Goal: Task Accomplishment & Management: Use online tool/utility

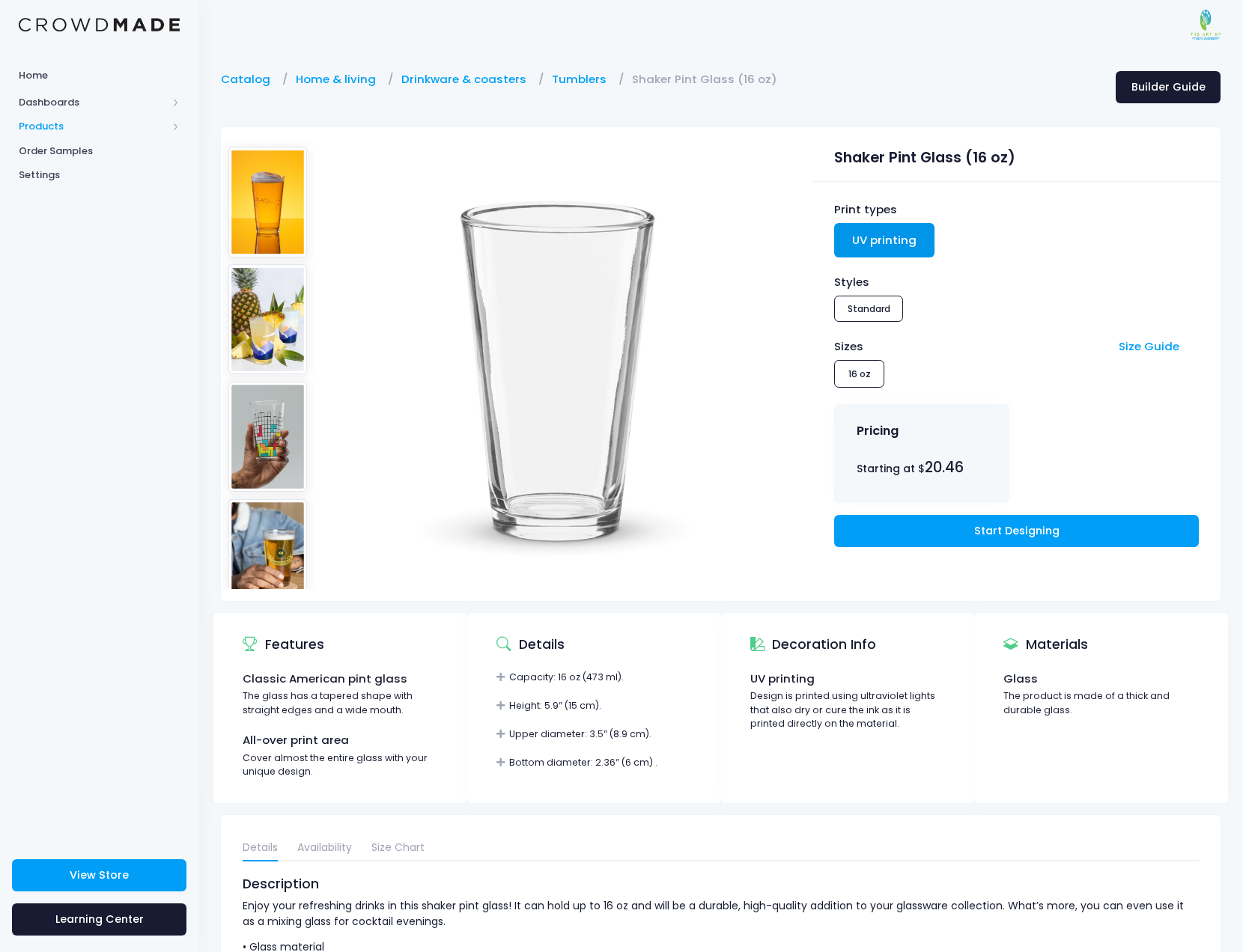
click at [66, 126] on span "Products" at bounding box center [92, 127] width 148 height 15
click at [77, 174] on span "Product Editor" at bounding box center [112, 175] width 137 height 15
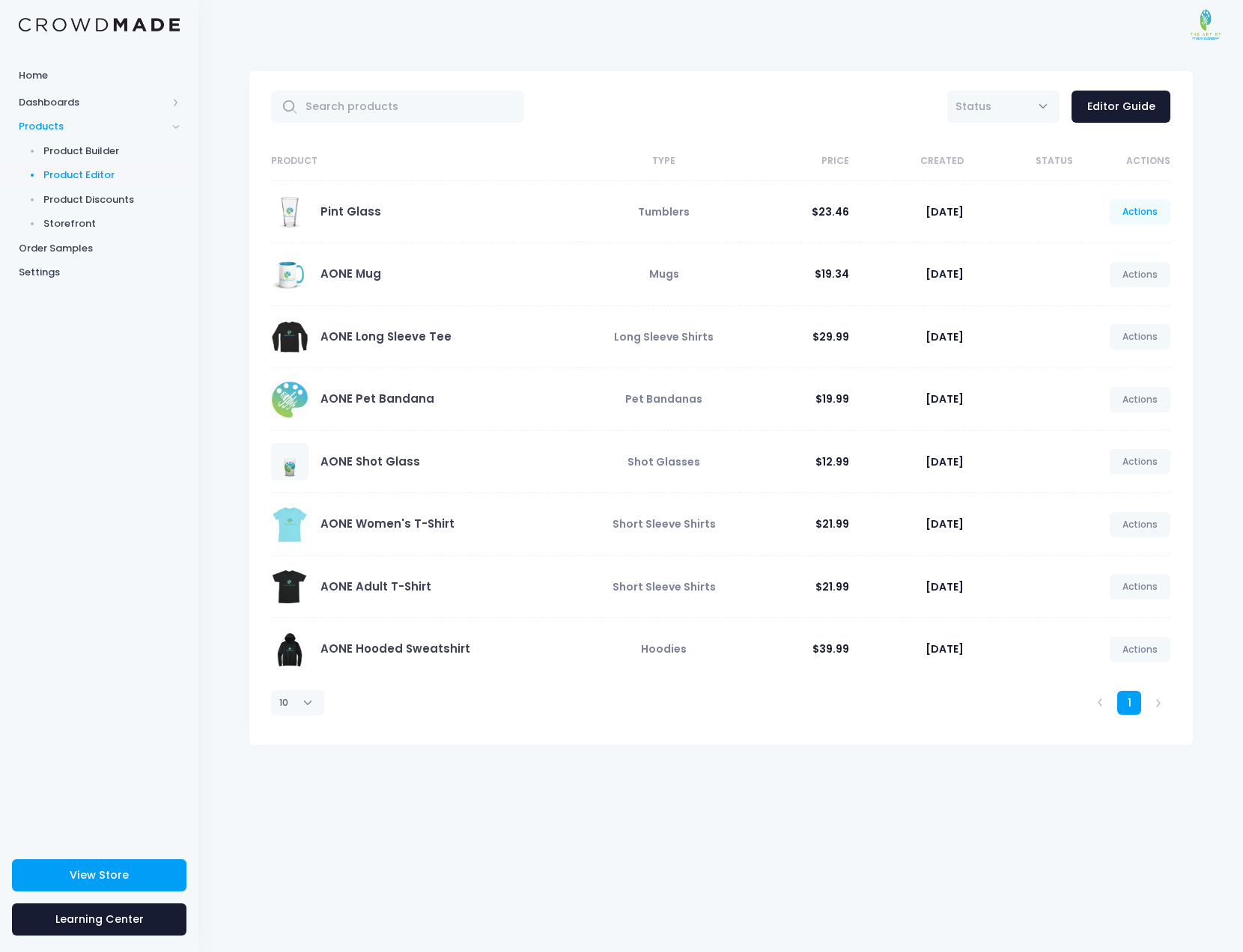
click at [1142, 210] on link "Actions" at bounding box center [1140, 212] width 61 height 25
click at [1098, 252] on link "Edit" at bounding box center [1124, 249] width 79 height 26
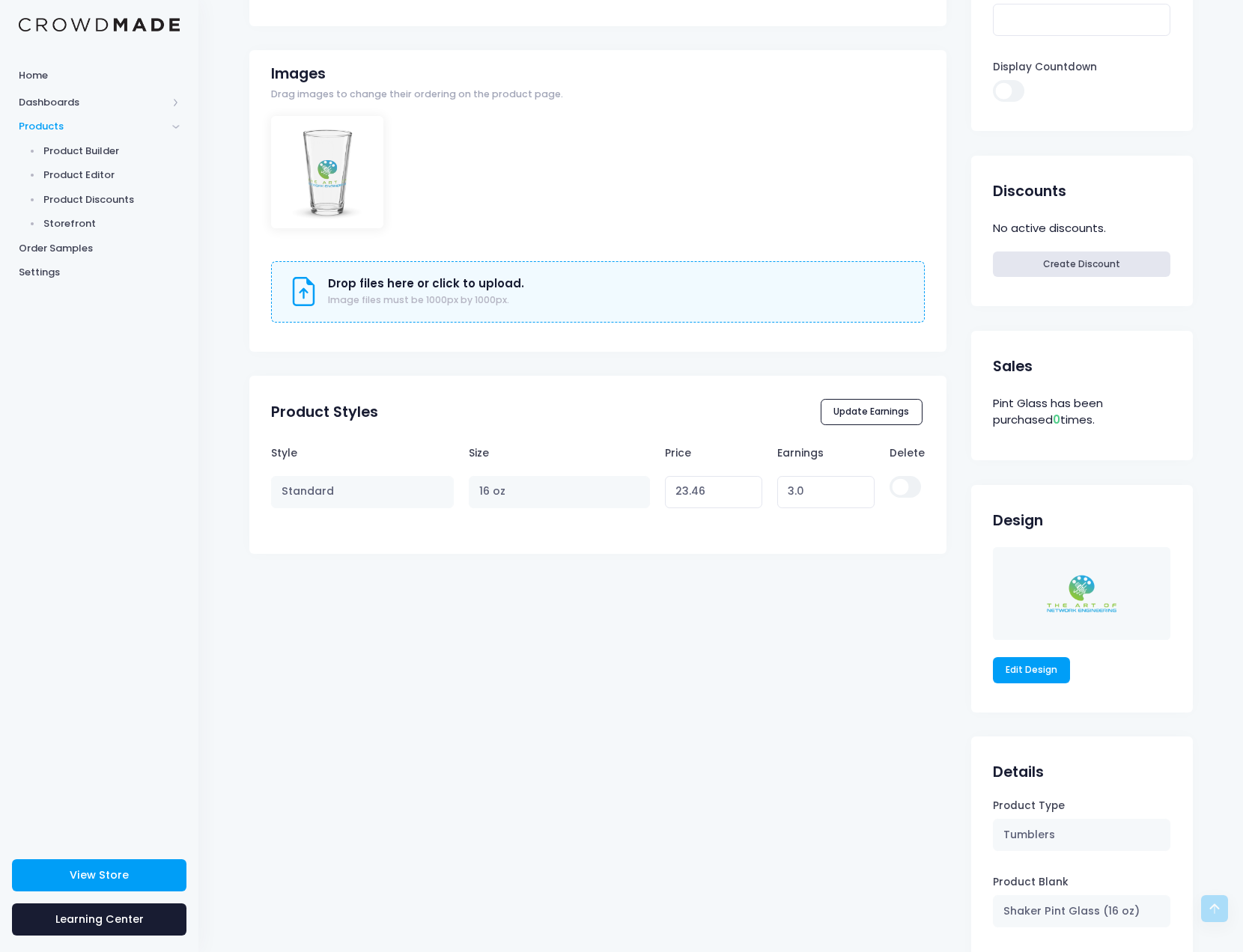
scroll to position [451, 0]
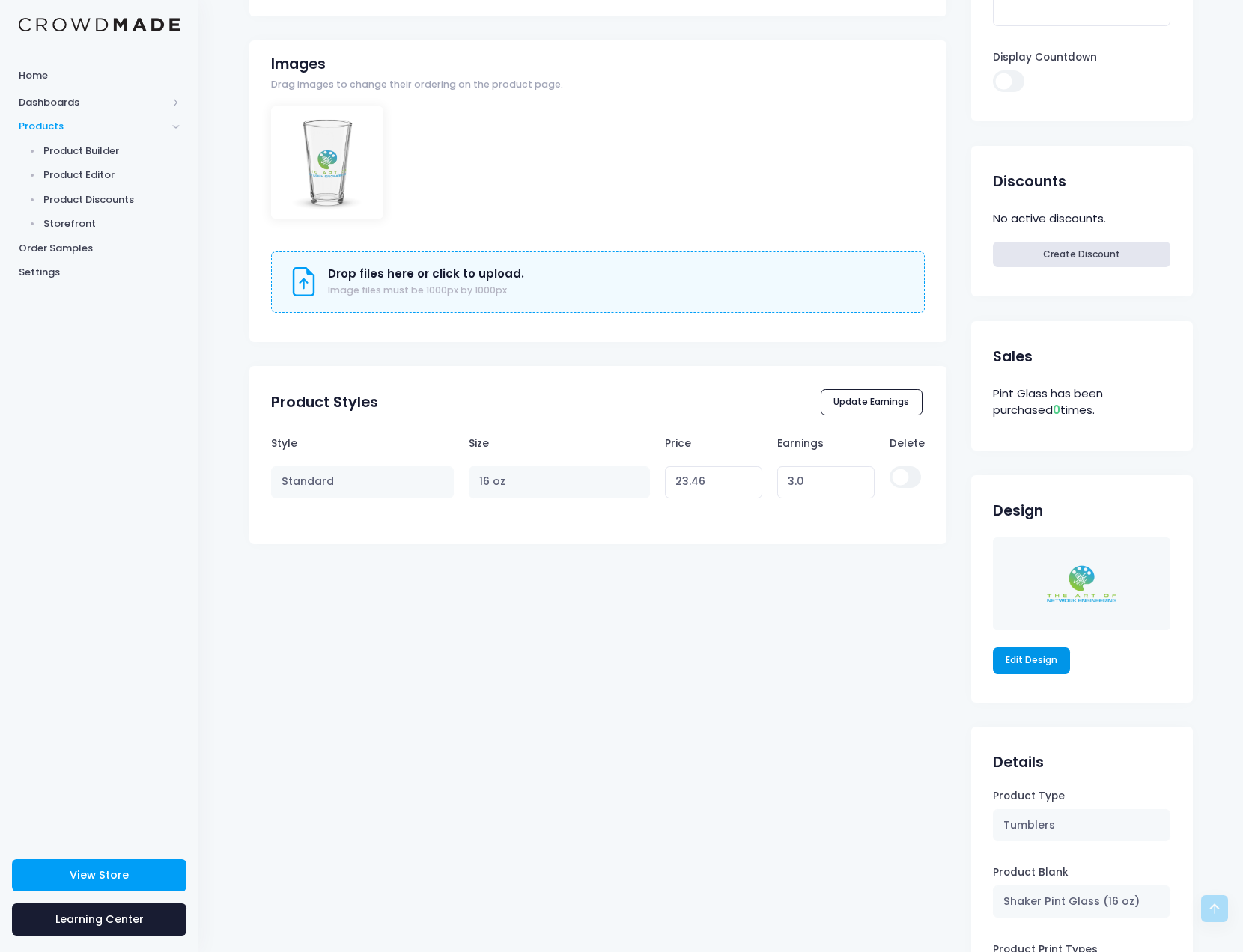
click at [1022, 668] on link "Edit Design" at bounding box center [1031, 659] width 78 height 25
click at [94, 175] on span "Product Editor" at bounding box center [112, 175] width 137 height 15
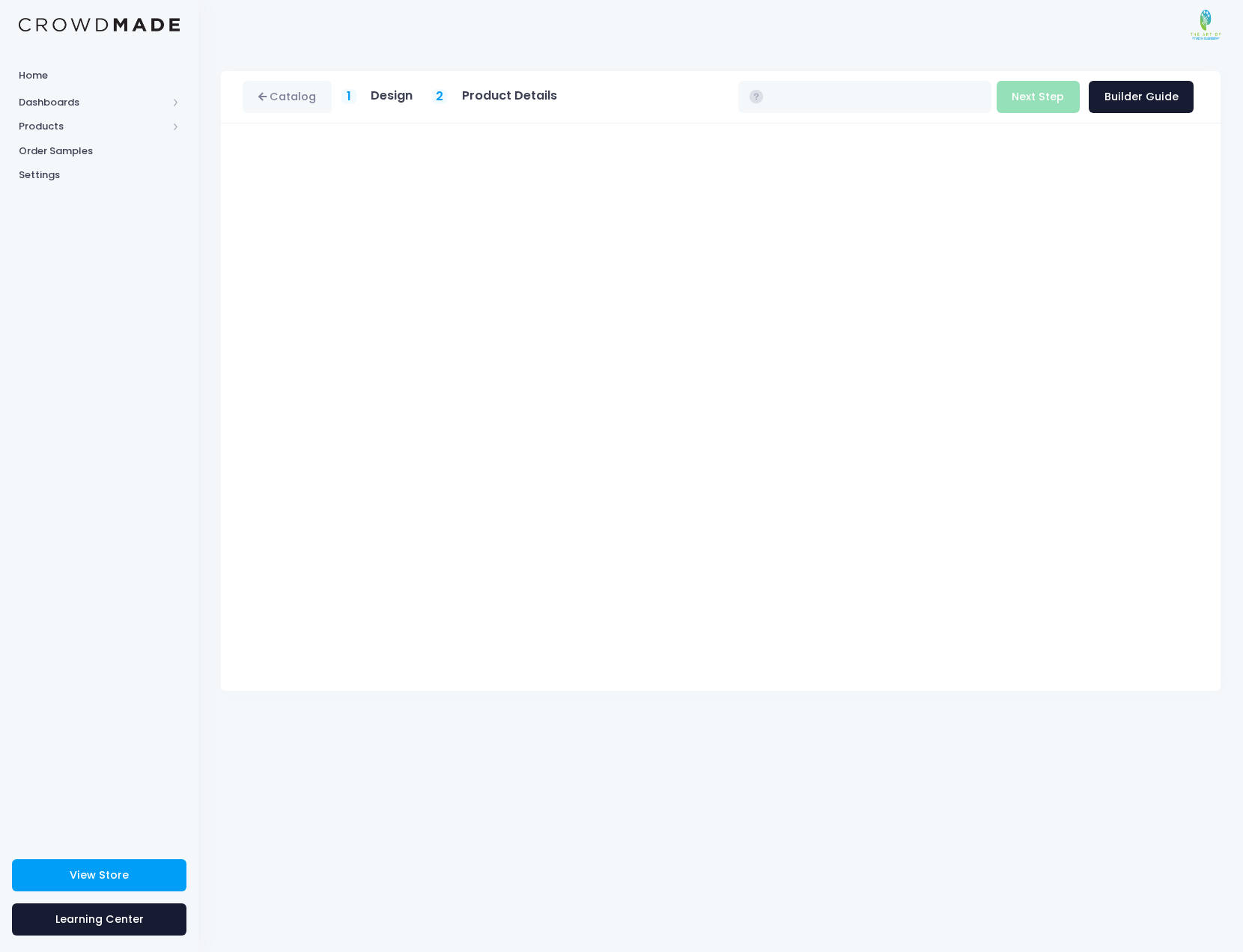
type input "$23.46"
click at [1035, 102] on button "Next Step" at bounding box center [1038, 96] width 83 height 32
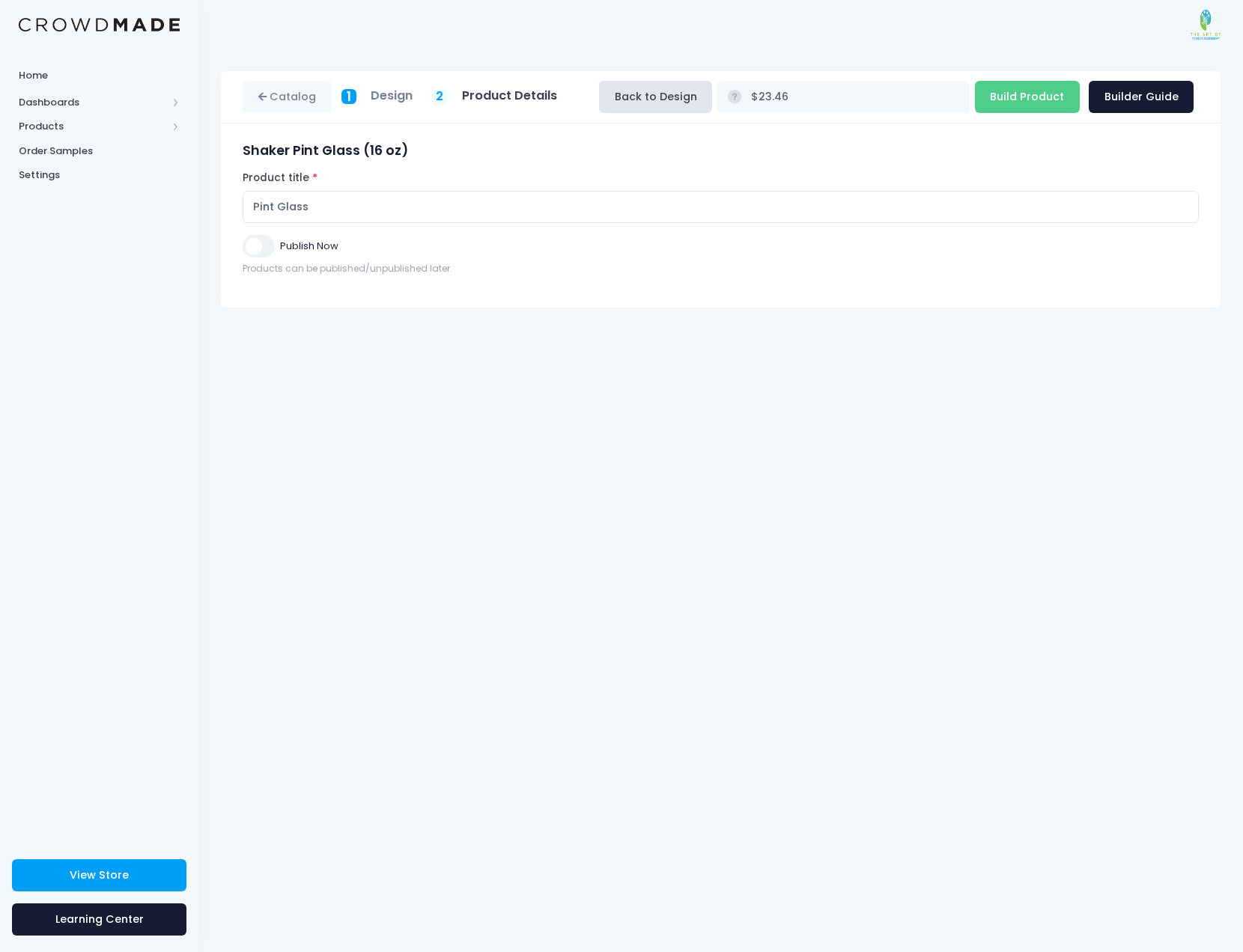
click at [264, 253] on input "Publish Now" at bounding box center [258, 246] width 31 height 22
checkbox input "true"
click at [1044, 98] on input "Build Product" at bounding box center [1027, 96] width 105 height 32
type input "Building product..."
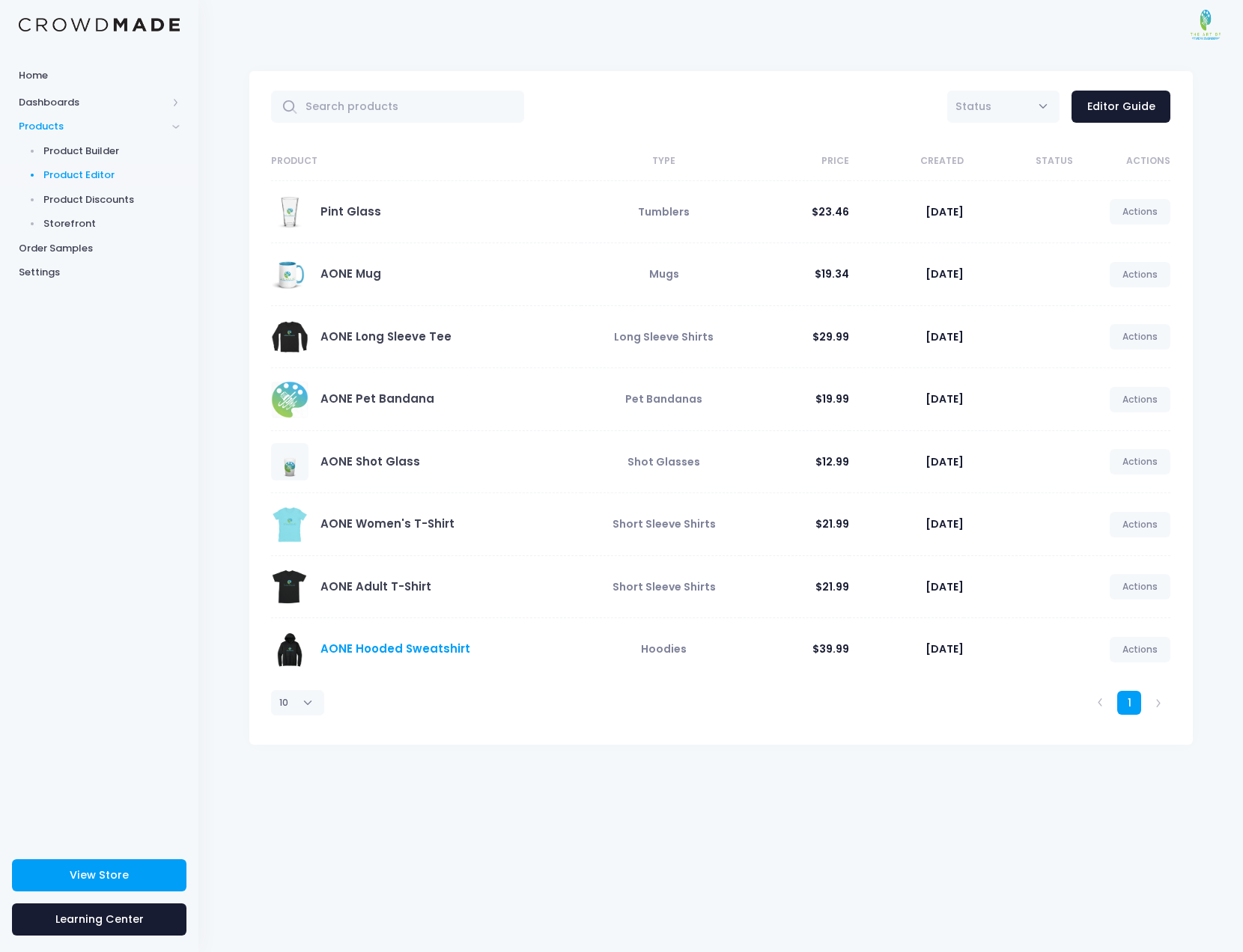
click at [438, 645] on link "AONE Hooded Sweatshirt" at bounding box center [395, 648] width 150 height 16
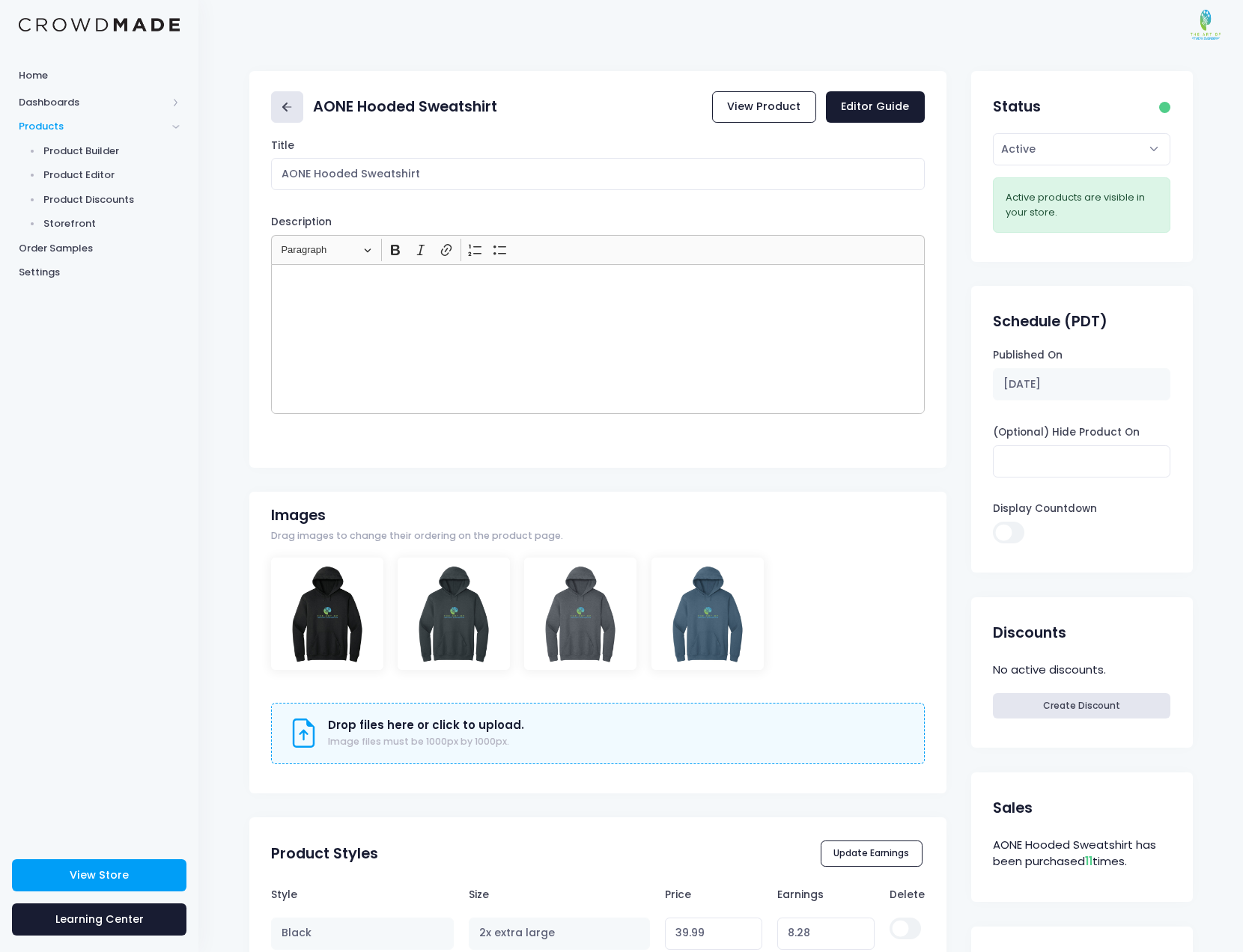
click at [283, 105] on icon at bounding box center [287, 107] width 17 height 17
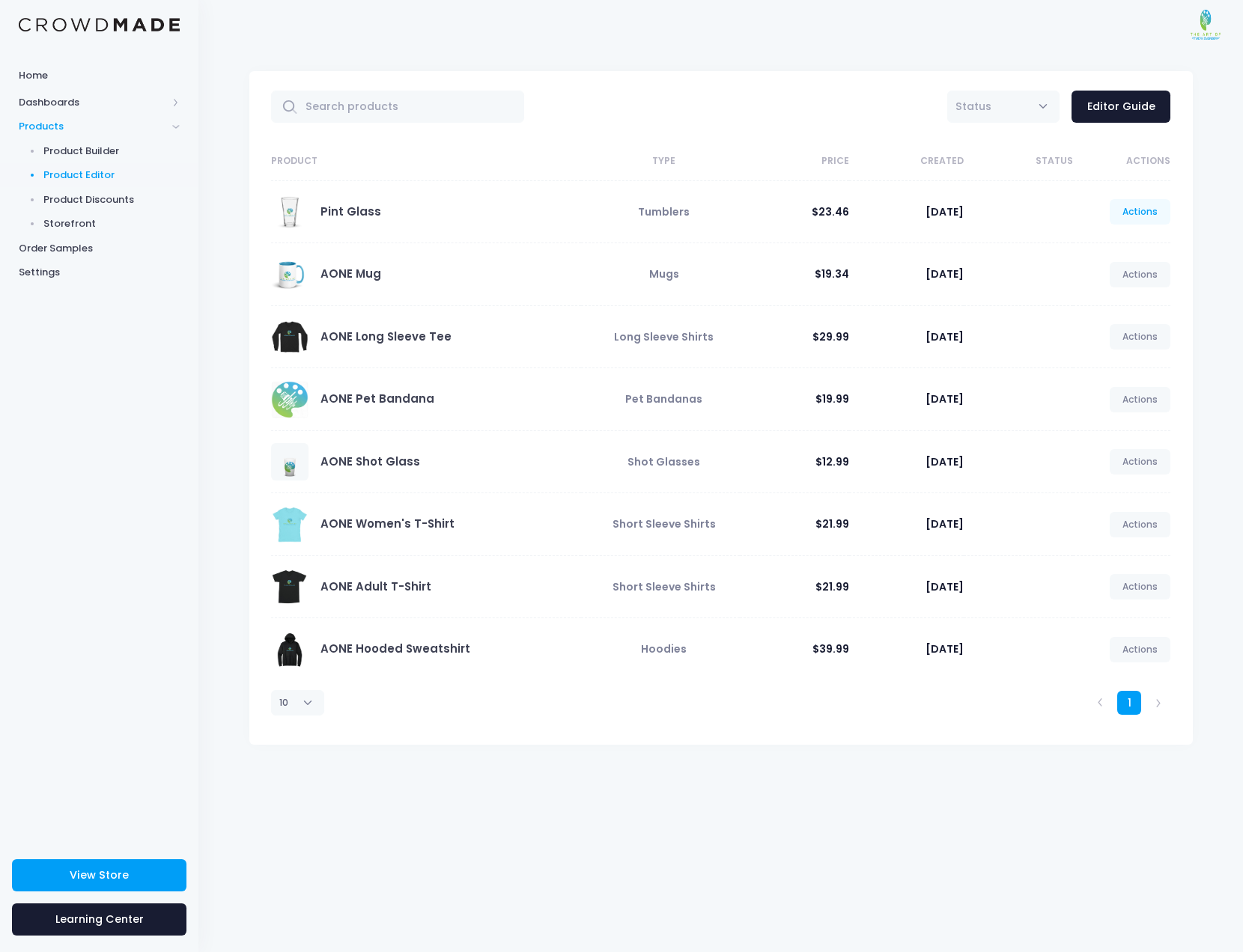
click at [1132, 214] on link "Actions" at bounding box center [1140, 212] width 61 height 25
click at [1111, 245] on link "Edit" at bounding box center [1124, 249] width 79 height 26
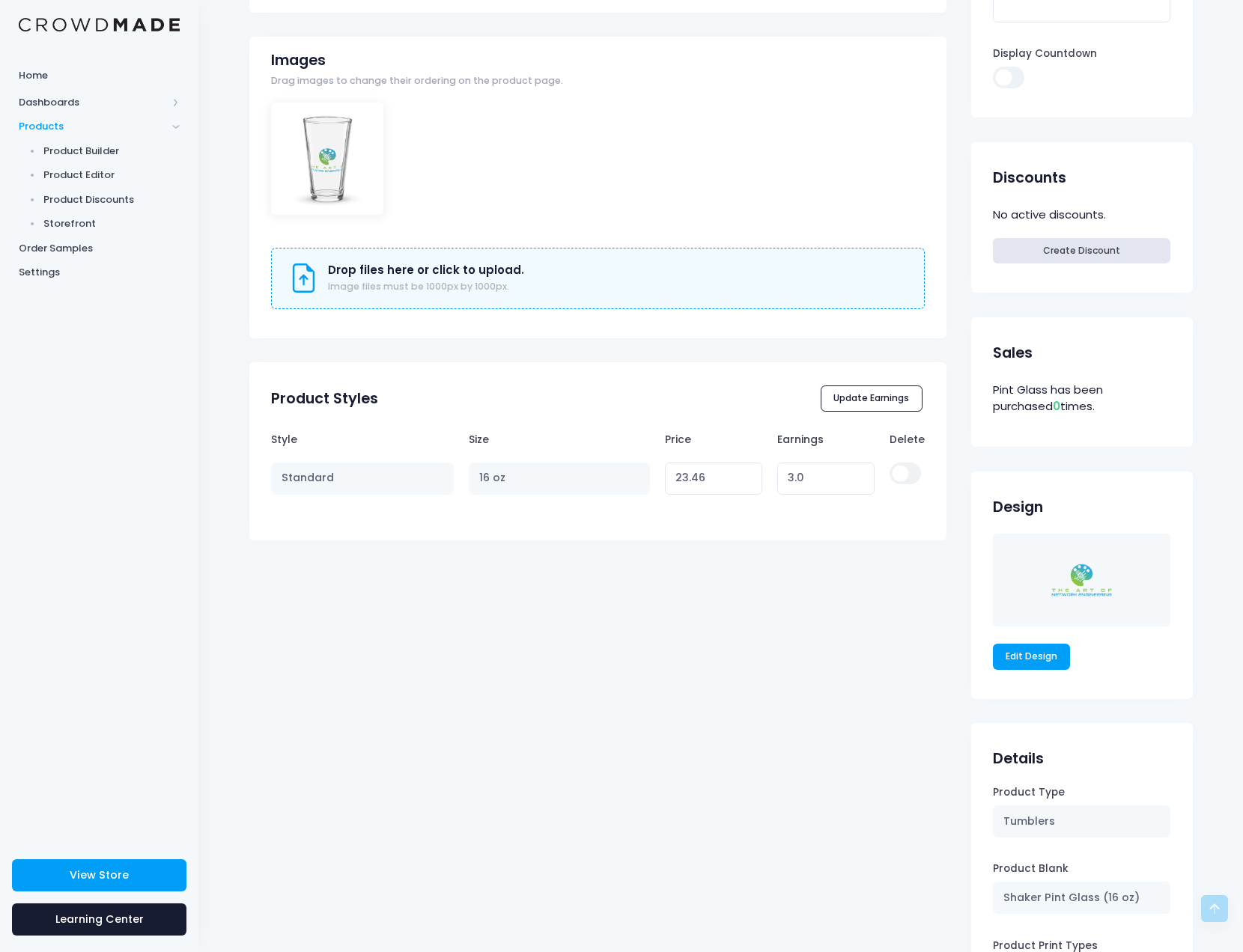
scroll to position [464, 0]
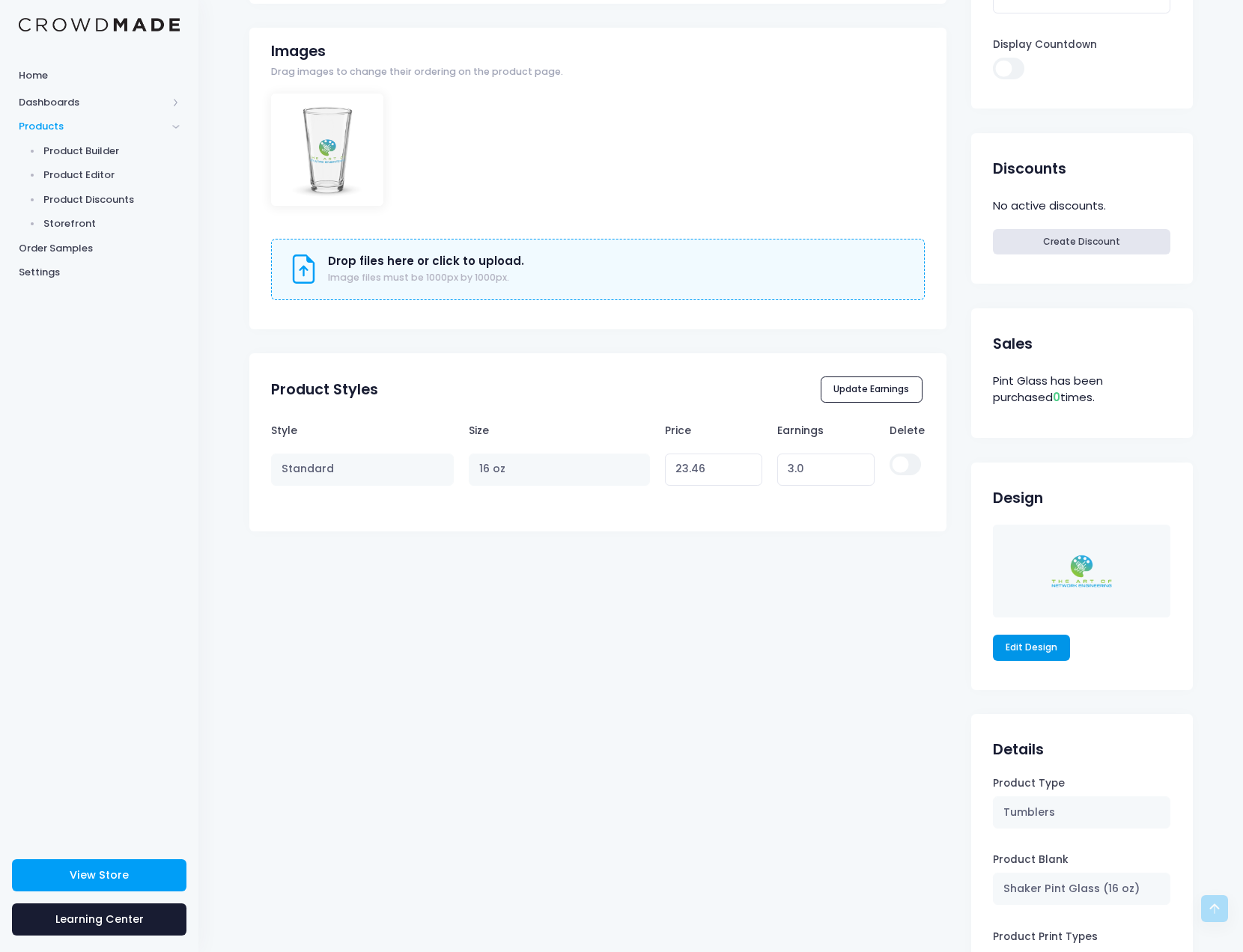
click at [1037, 651] on link "Edit Design" at bounding box center [1031, 647] width 78 height 25
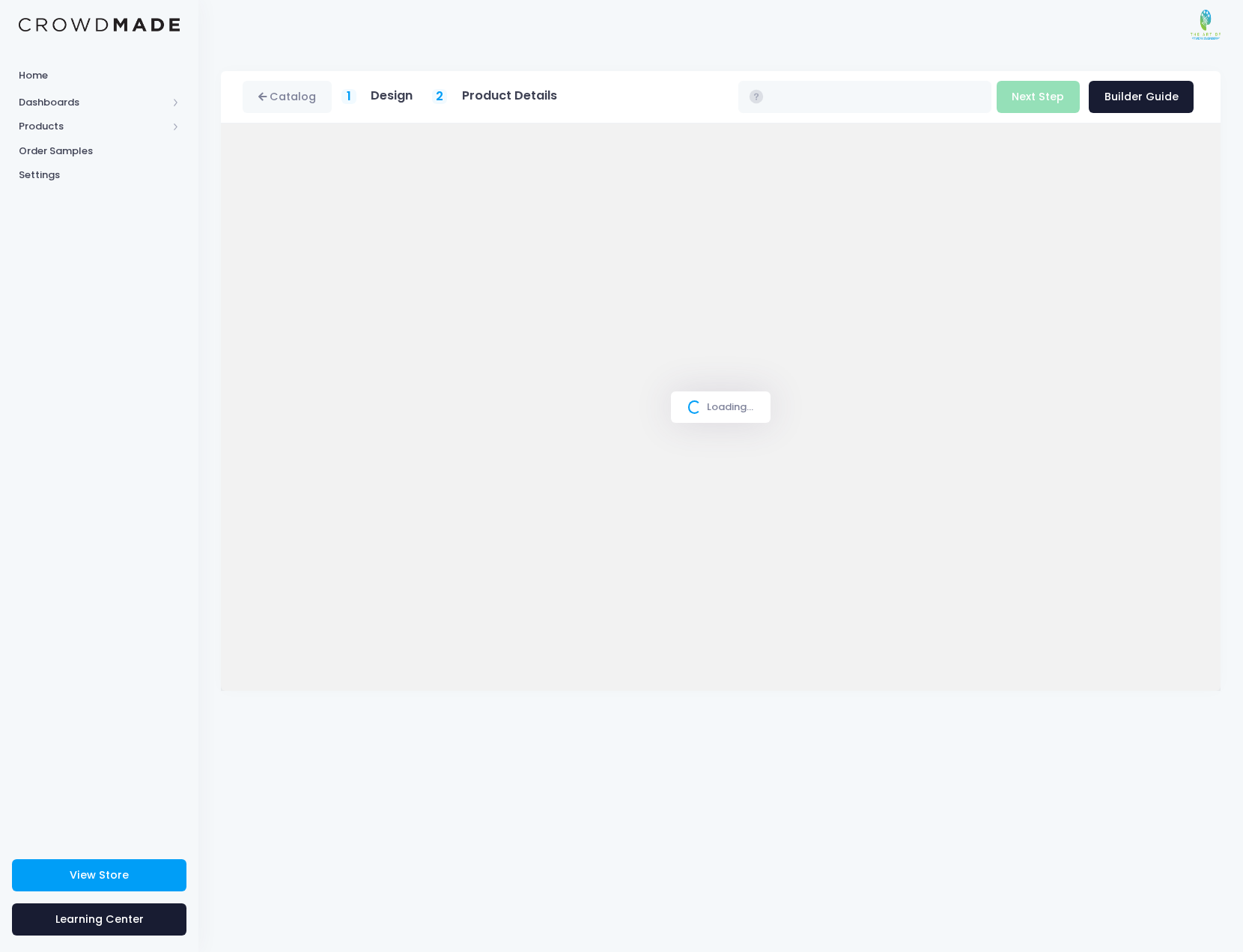
type input "$23.46"
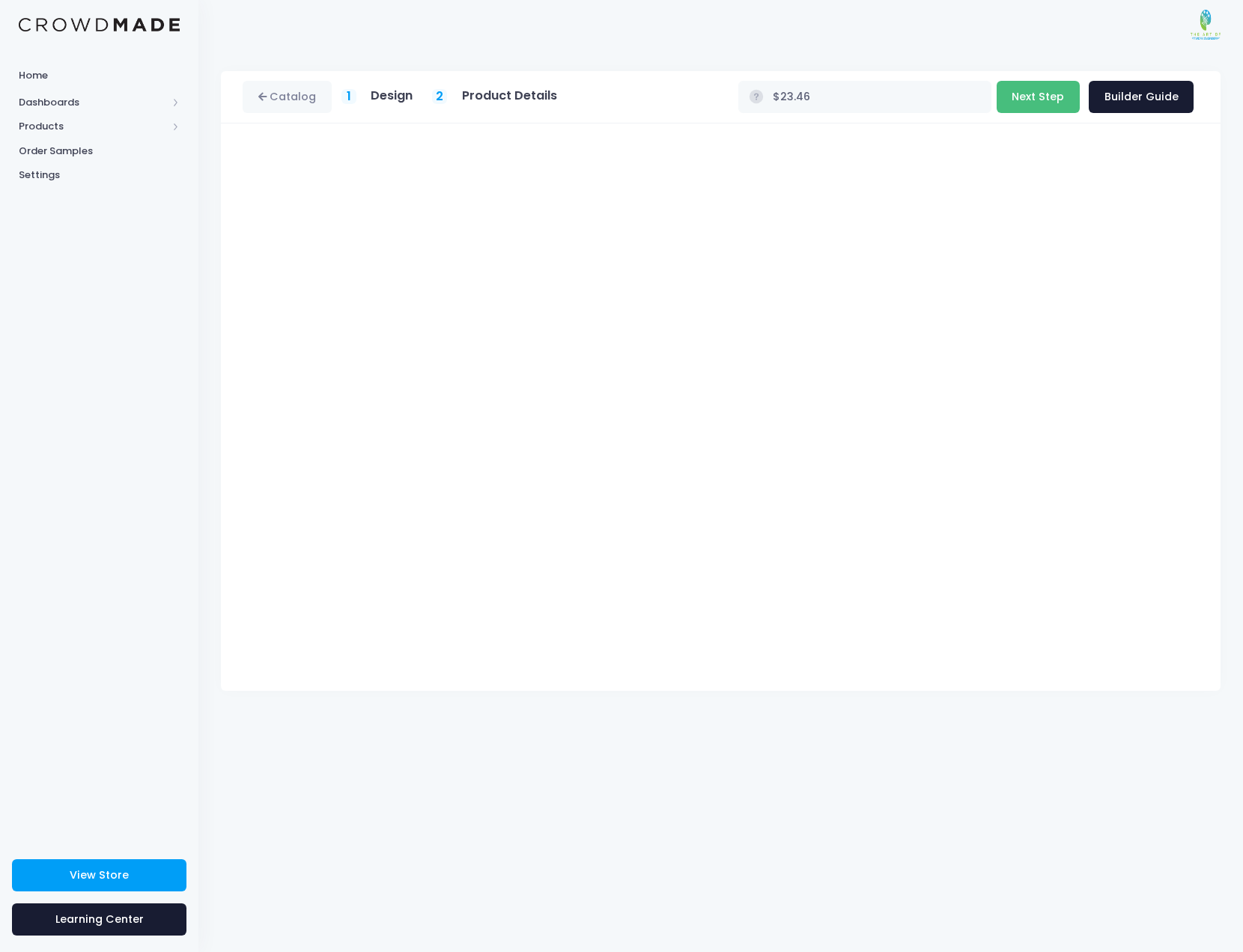
click at [1040, 96] on button "Next Step" at bounding box center [1038, 96] width 83 height 32
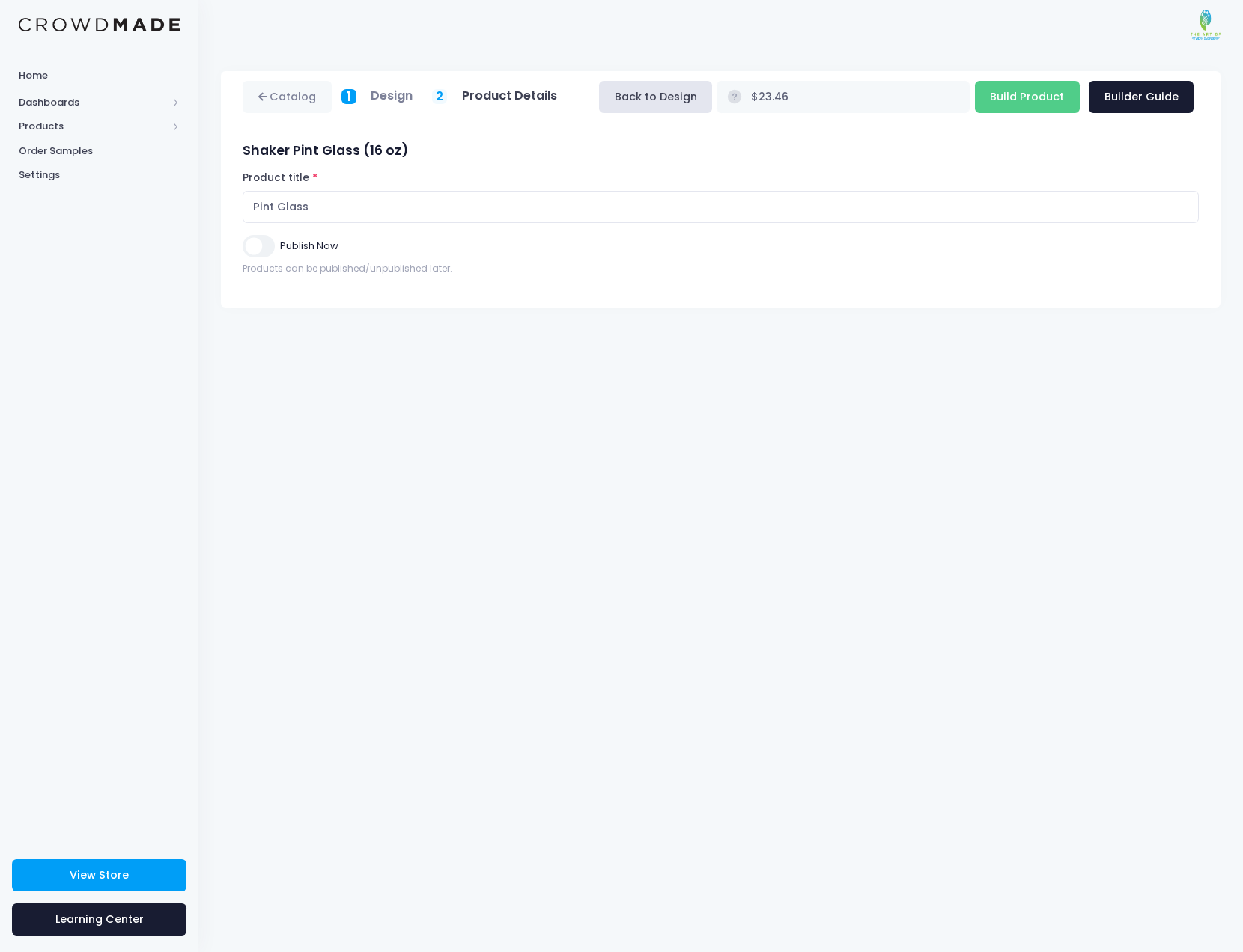
click at [255, 246] on input "Publish Now" at bounding box center [258, 246] width 31 height 22
checkbox input "true"
click at [1055, 94] on input "Build Product" at bounding box center [1027, 96] width 105 height 32
type input "Building product..."
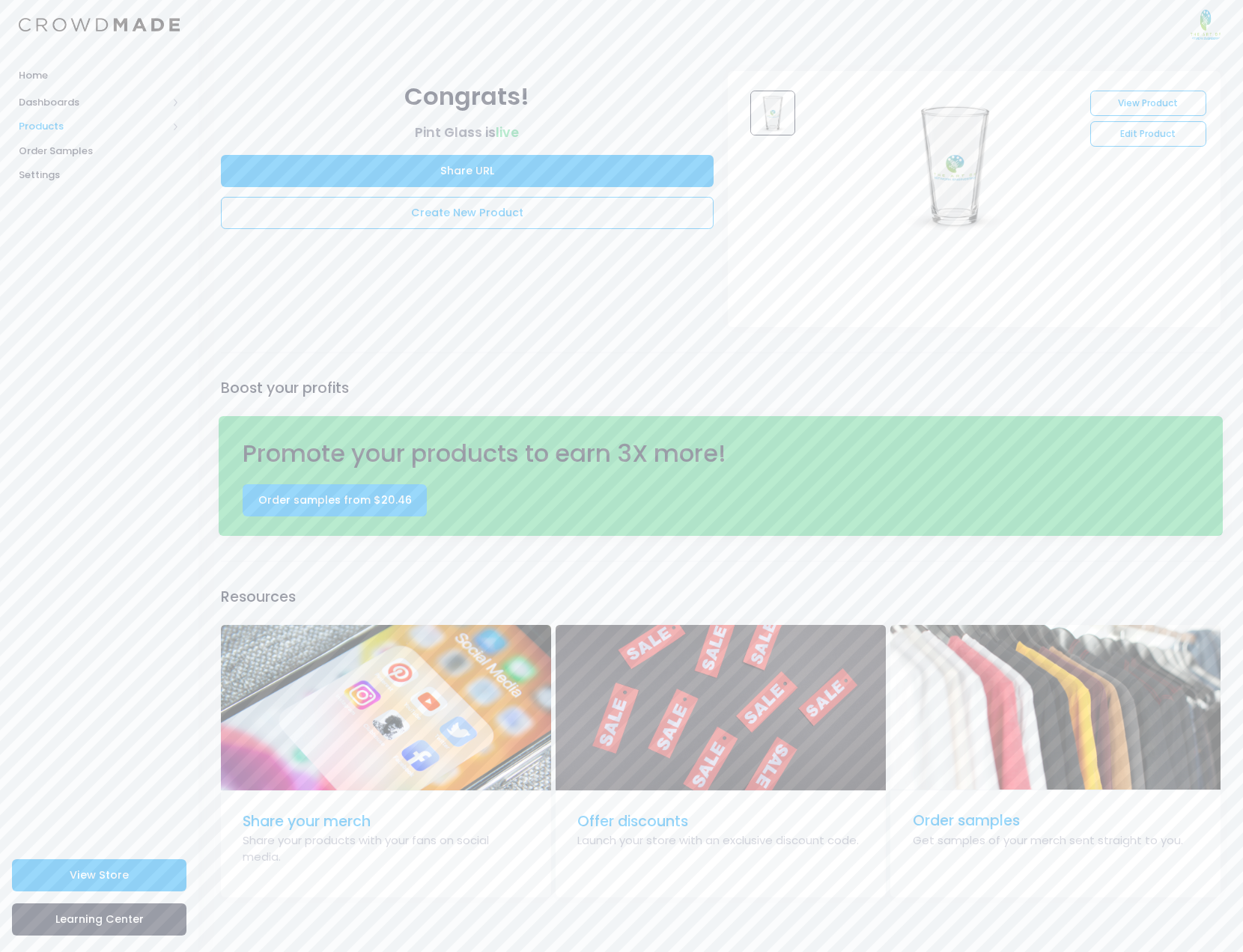
click at [70, 124] on span "Products" at bounding box center [92, 127] width 148 height 15
click at [79, 147] on span "Product Builder" at bounding box center [112, 151] width 137 height 15
